Goal: Task Accomplishment & Management: Use online tool/utility

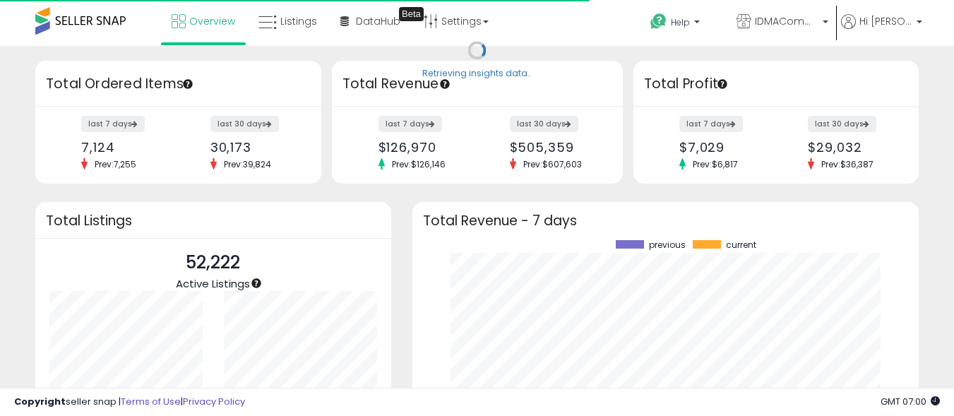
scroll to position [196, 479]
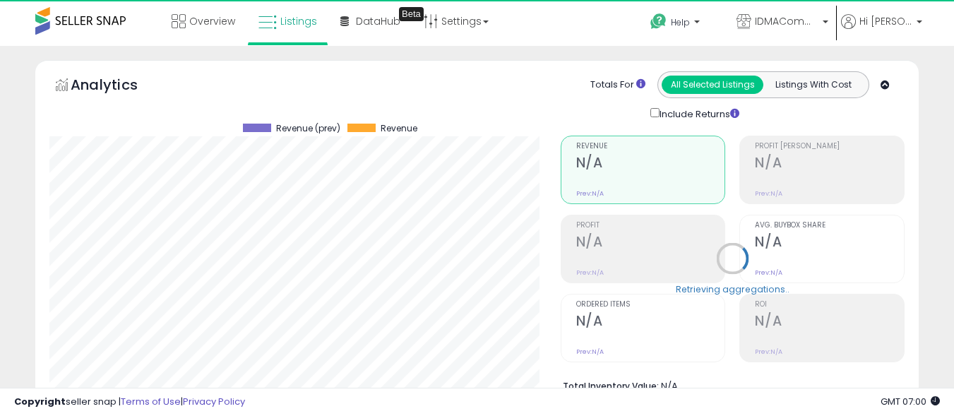
scroll to position [433, 0]
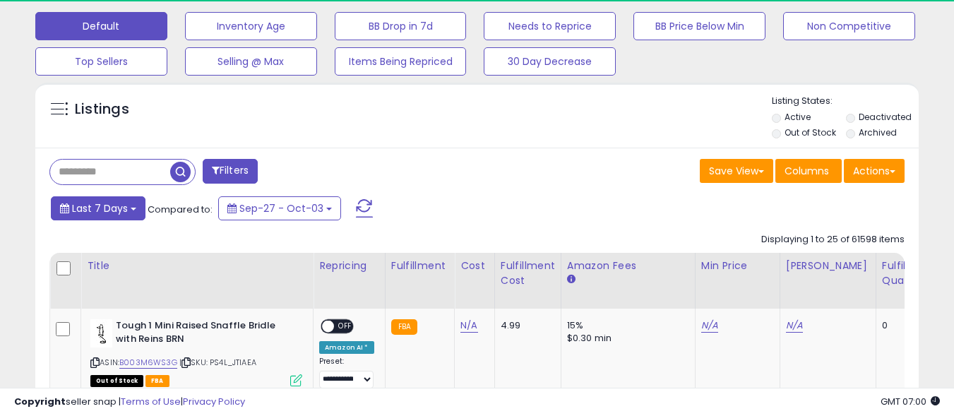
click at [99, 208] on span "Last 7 Days" at bounding box center [100, 208] width 56 height 14
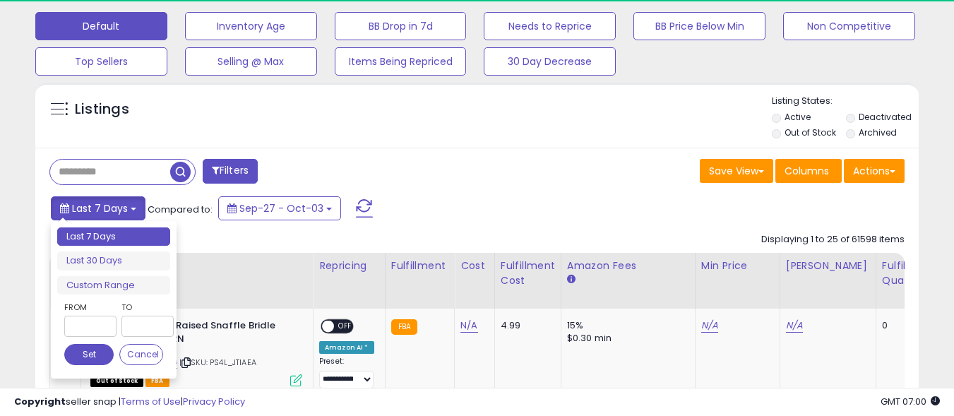
scroll to position [0, 0]
type input "**********"
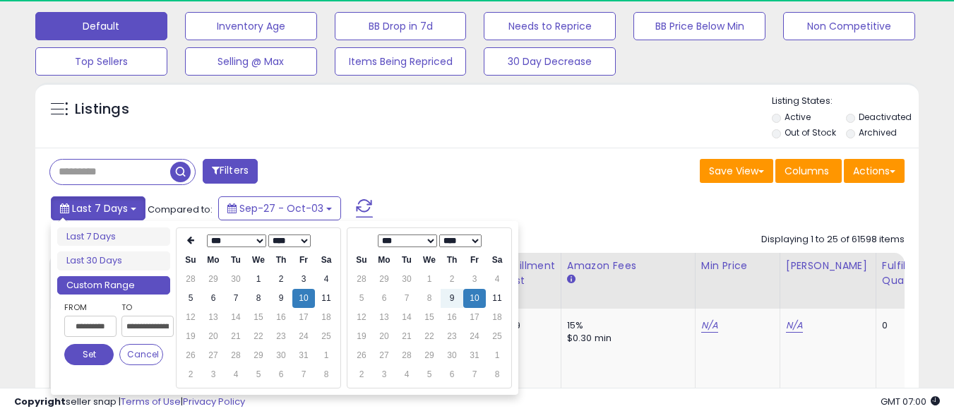
type input "**********"
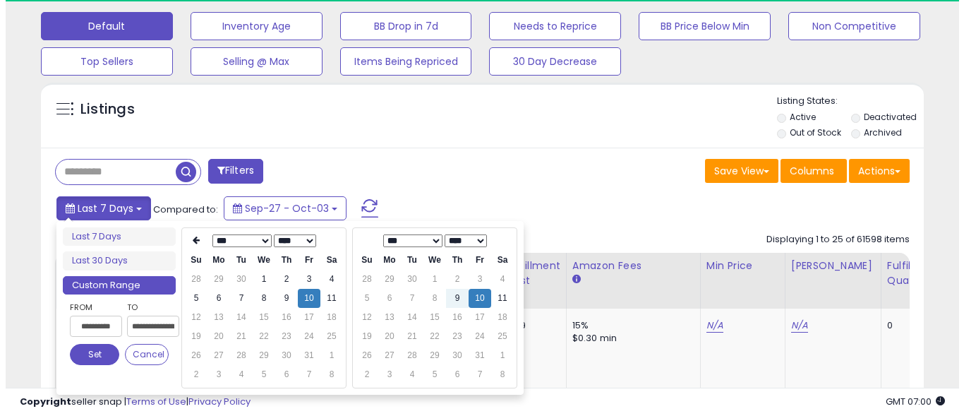
scroll to position [0, 39]
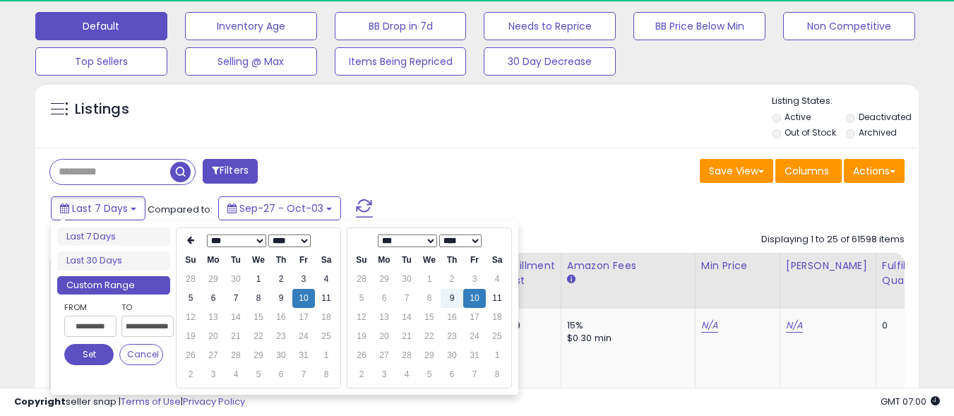
click at [89, 354] on button "Set" at bounding box center [88, 354] width 49 height 21
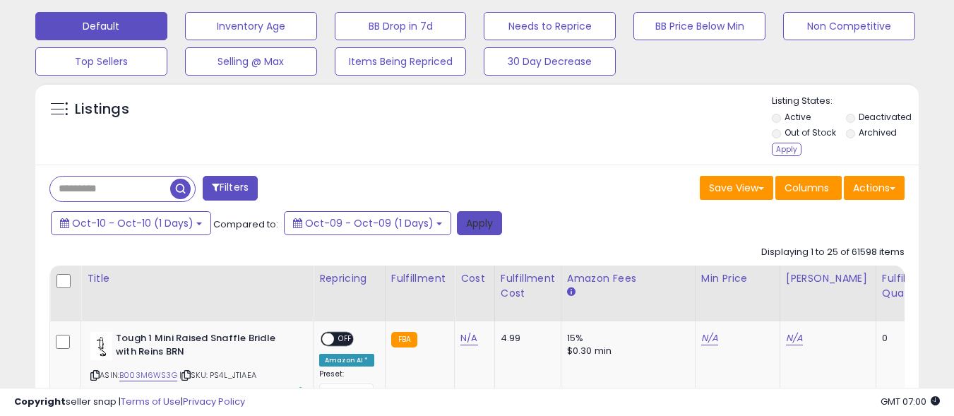
click at [469, 222] on button "Apply" at bounding box center [479, 223] width 45 height 24
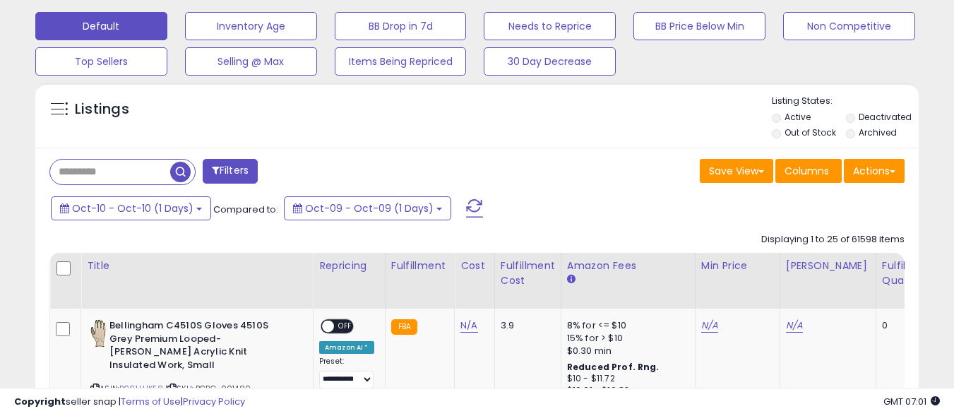
scroll to position [289, 511]
click at [874, 170] on button "Actions" at bounding box center [874, 171] width 61 height 24
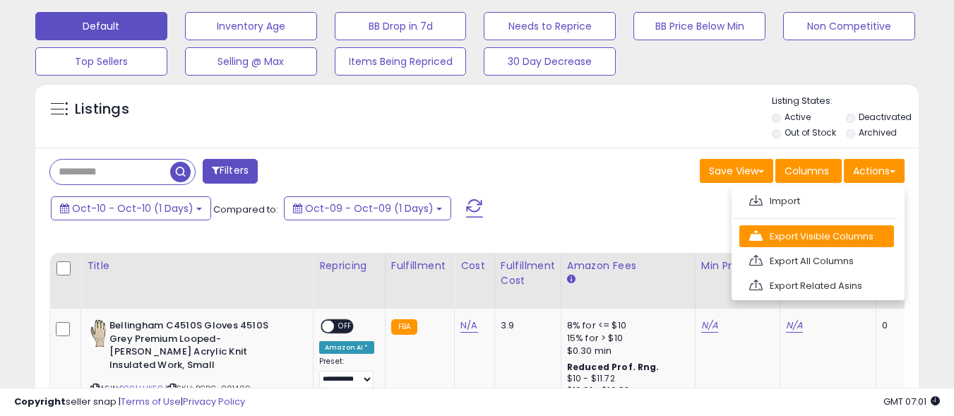
click at [816, 236] on link "Export Visible Columns" at bounding box center [816, 236] width 155 height 22
